Goal: Browse casually

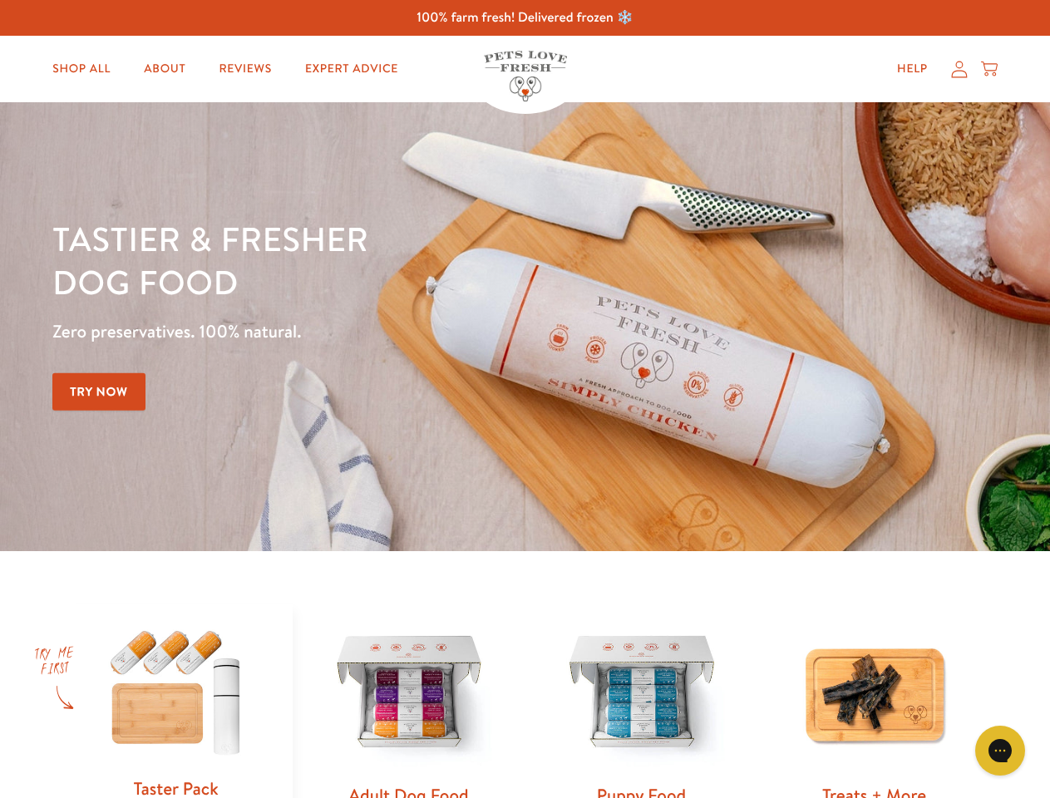
click at [524, 399] on div "Tastier & fresher dog food Zero preservatives. 100% natural. Try Now" at bounding box center [367, 326] width 630 height 219
click at [1000, 751] on icon "Gorgias live chat" at bounding box center [1000, 750] width 16 height 16
